Goal: Task Accomplishment & Management: Complete application form

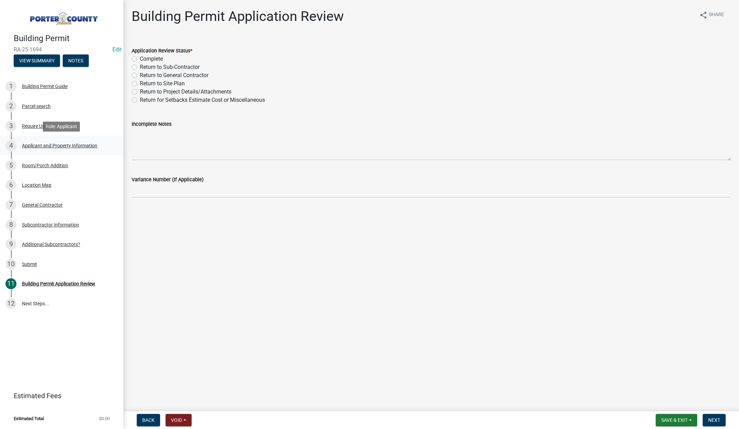
click at [60, 143] on div "Applicant and Property Information" at bounding box center [59, 145] width 75 height 5
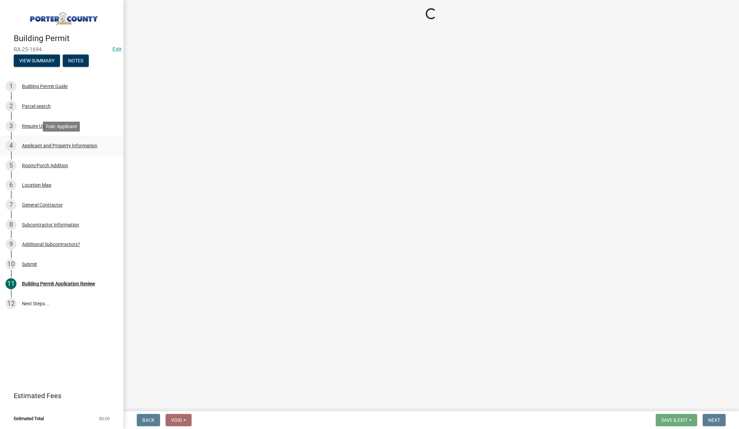
select select "403f4b3c-c23a-4b9f-b6b7-b4f73366513c"
select select "cab7bb26-0259-4021-a4e9-b3a2d3356afe"
select select "b0f6f87b-588c-48c3-b728-322303c6bafe"
select select "ea6751d4-6bf7-4a16-89ee-f7801ab82aa1"
select select "e2d1b1d7-ccc9-456b-9e96-e16306515997"
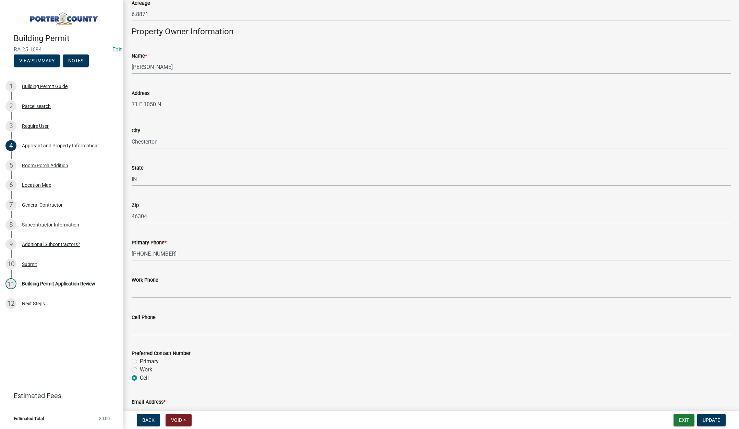
scroll to position [853, 0]
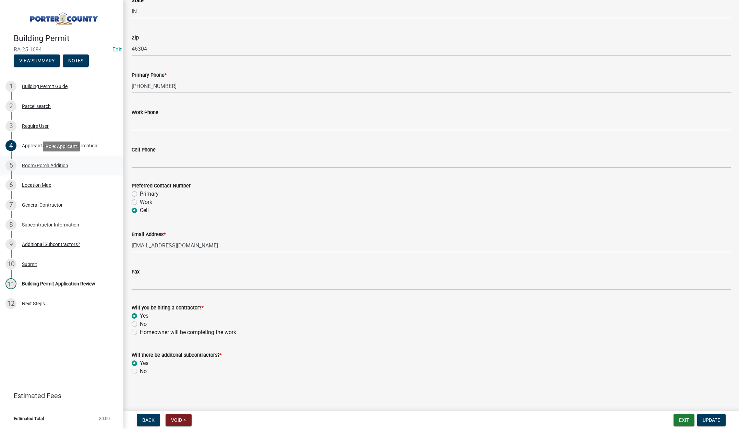
drag, startPoint x: 43, startPoint y: 164, endPoint x: 106, endPoint y: 165, distance: 63.4
click at [43, 164] on div "Room/Porch Addition" at bounding box center [45, 165] width 46 height 5
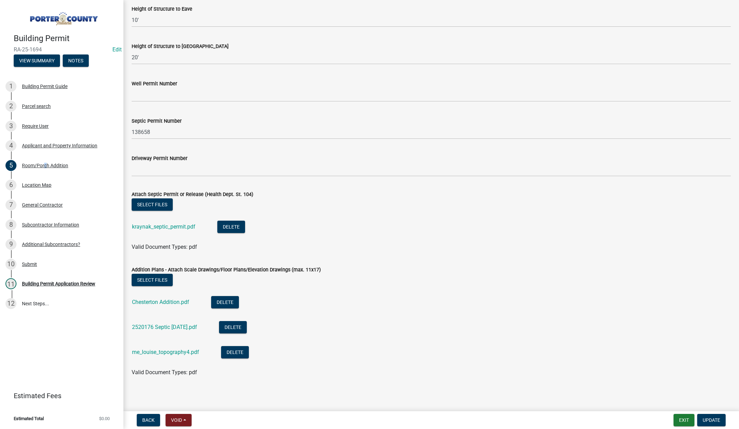
scroll to position [1170, 0]
click at [172, 325] on link "2520176 Septic [DATE].pdf" at bounding box center [164, 326] width 65 height 7
click at [182, 226] on link "kraynak_septic_permit.pdf" at bounding box center [163, 225] width 63 height 7
click at [159, 348] on link "me_louise_topography4.pdf" at bounding box center [165, 351] width 67 height 7
click at [172, 300] on link "Chesterton Addition.pdf" at bounding box center [160, 301] width 57 height 7
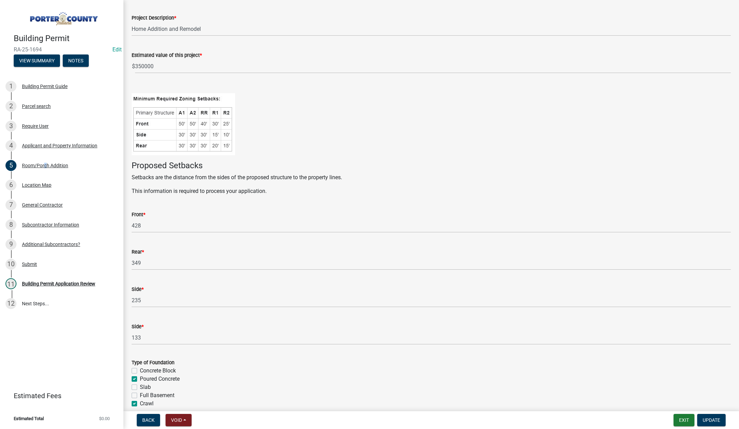
scroll to position [0, 0]
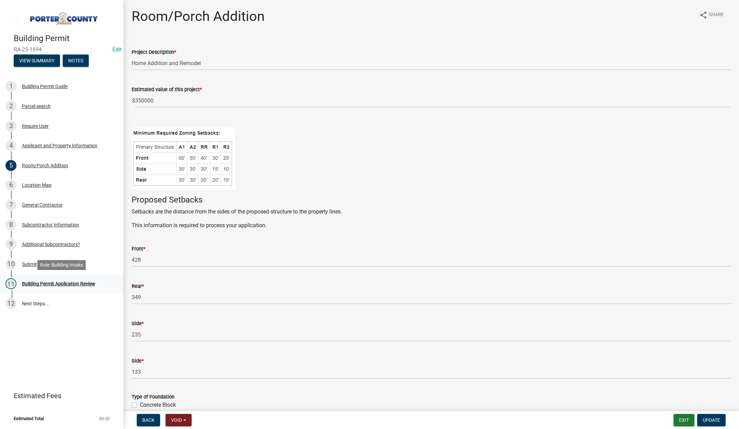
click at [56, 283] on div "Building Permit Application Review" at bounding box center [58, 283] width 73 height 5
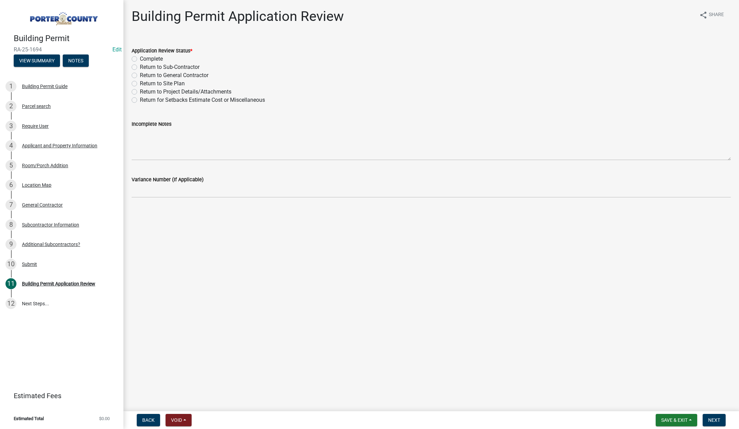
click at [140, 59] on label "Complete" at bounding box center [151, 59] width 23 height 8
click at [140, 59] on input "Complete" at bounding box center [142, 57] width 4 height 4
radio input "true"
drag, startPoint x: 717, startPoint y: 420, endPoint x: 699, endPoint y: 412, distance: 19.5
click at [714, 418] on span "Next" at bounding box center [714, 419] width 12 height 5
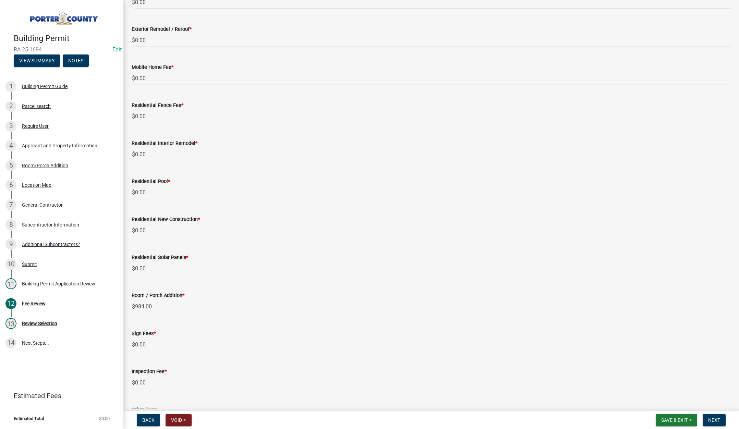
scroll to position [303, 0]
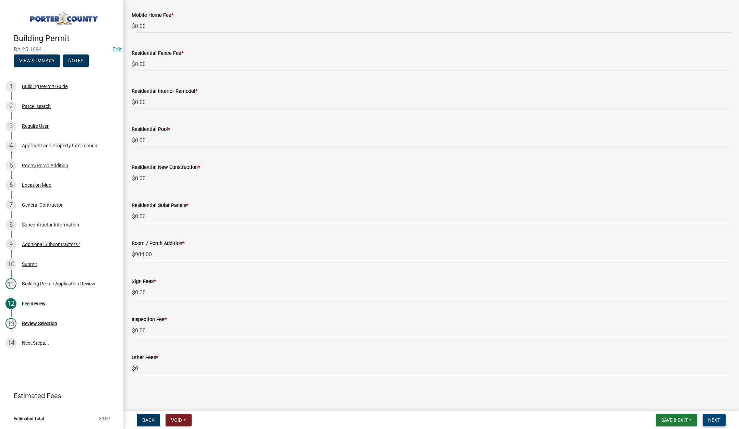
click at [712, 417] on button "Next" at bounding box center [713, 420] width 23 height 12
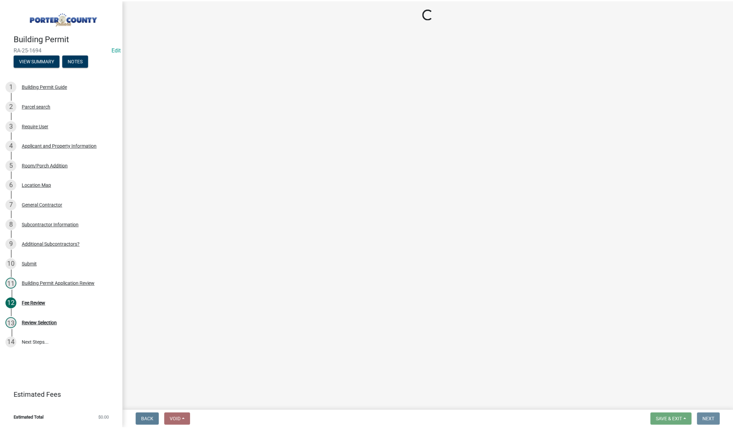
scroll to position [0, 0]
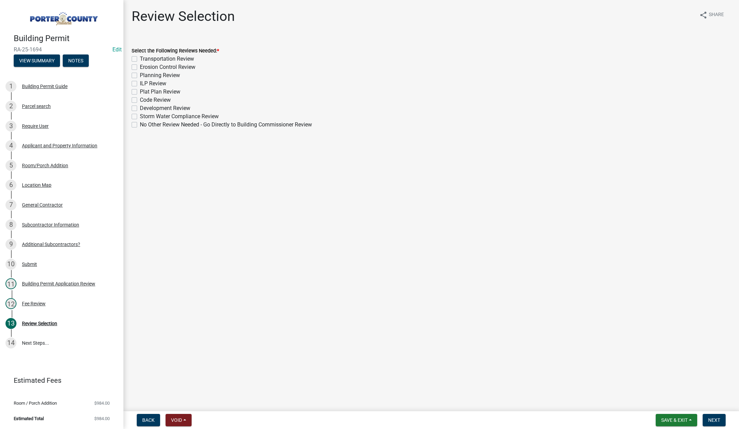
click at [140, 74] on label "Planning Review" at bounding box center [160, 75] width 40 height 8
click at [140, 74] on input "Planning Review" at bounding box center [142, 73] width 4 height 4
checkbox input "true"
checkbox input "false"
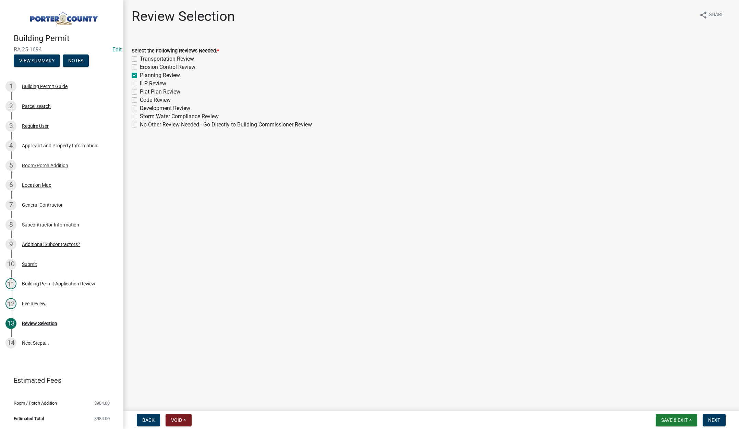
checkbox input "true"
checkbox input "false"
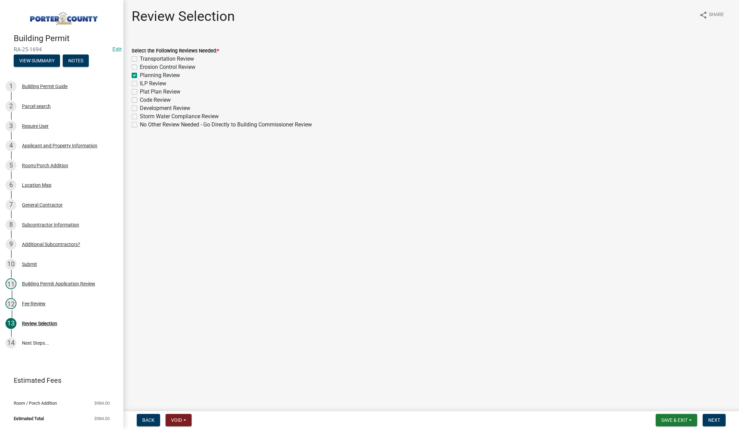
checkbox input "false"
click at [711, 417] on span "Next" at bounding box center [714, 419] width 12 height 5
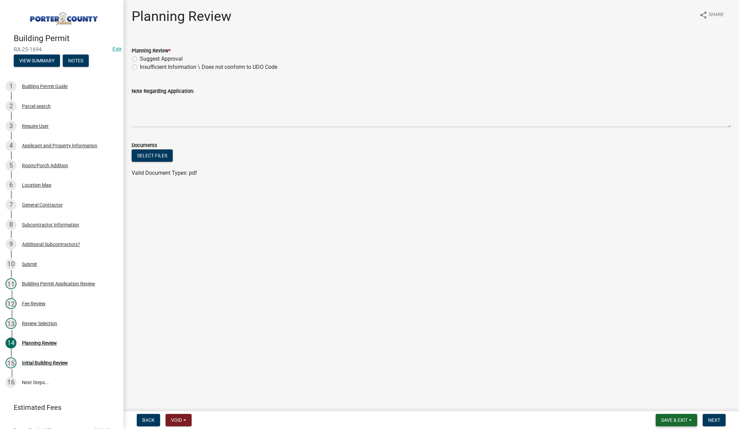
click at [665, 416] on button "Save & Exit" at bounding box center [675, 420] width 41 height 12
click at [671, 404] on button "Save & Exit" at bounding box center [669, 402] width 55 height 16
